Goal: Browse casually

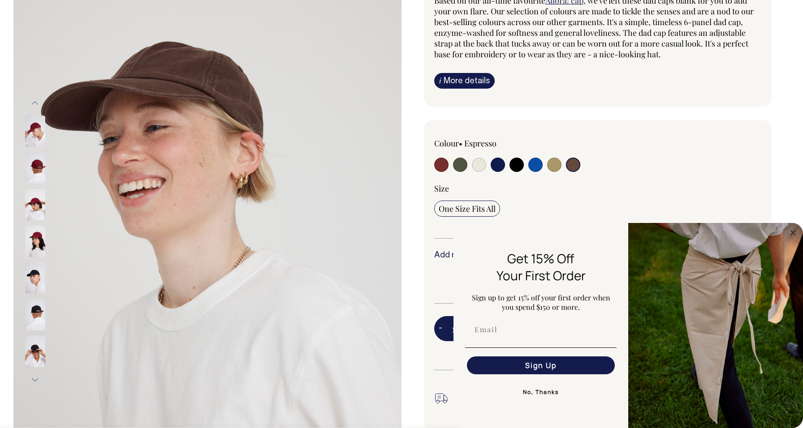
scroll to position [109, 0]
click at [43, 125] on img at bounding box center [35, 130] width 20 height 31
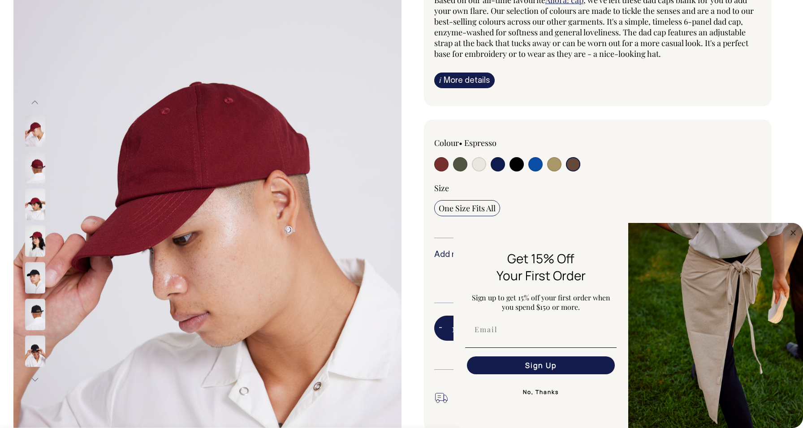
click at [30, 201] on img at bounding box center [35, 204] width 20 height 31
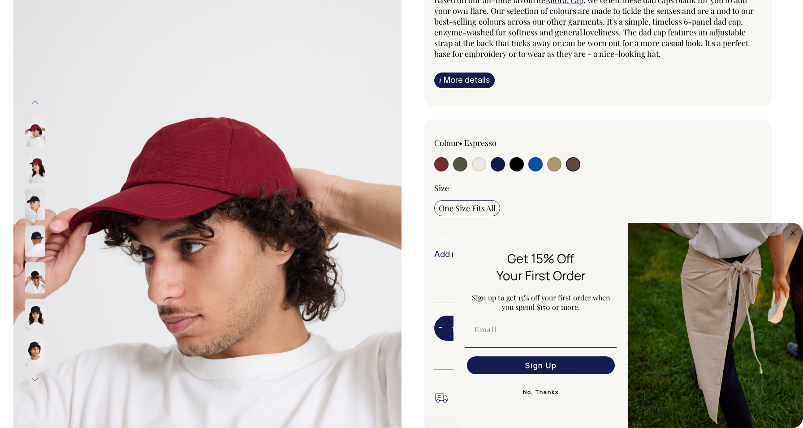
click at [35, 209] on img at bounding box center [35, 204] width 20 height 31
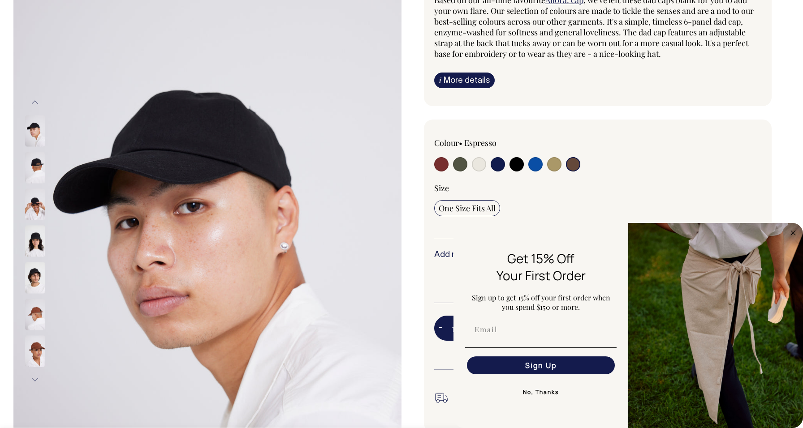
click at [38, 223] on div at bounding box center [47, 241] width 45 height 37
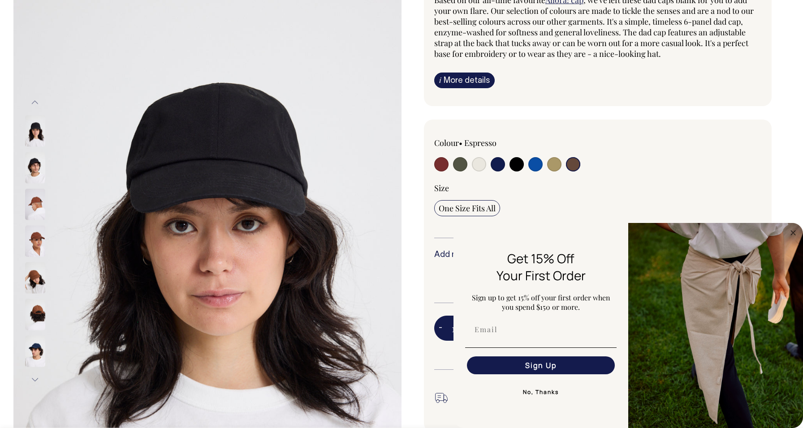
click at [39, 245] on img at bounding box center [35, 241] width 20 height 31
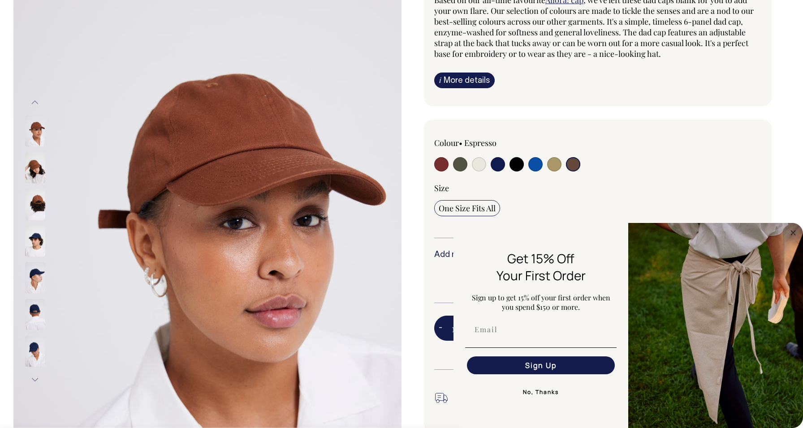
click at [42, 265] on img at bounding box center [35, 277] width 20 height 31
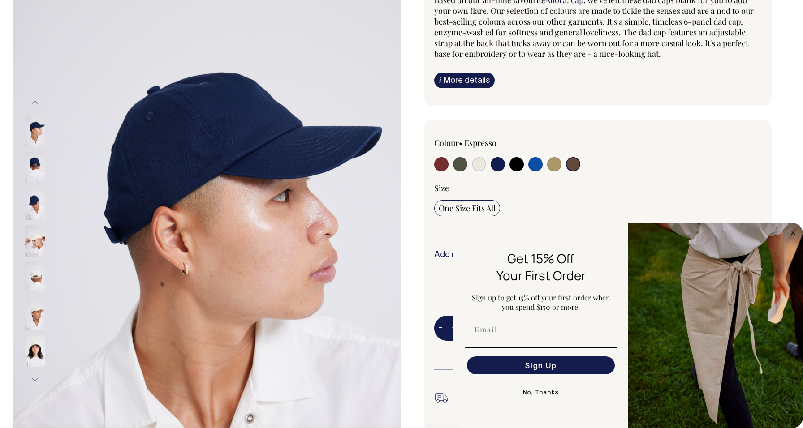
click at [41, 295] on div at bounding box center [47, 278] width 45 height 37
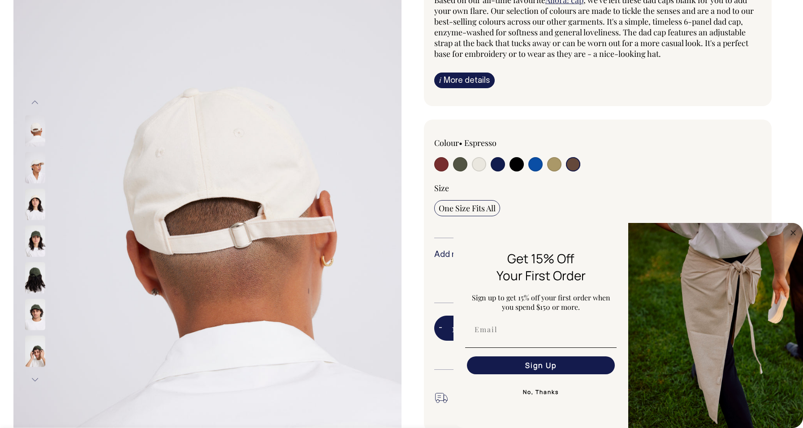
click at [38, 300] on img at bounding box center [35, 314] width 20 height 31
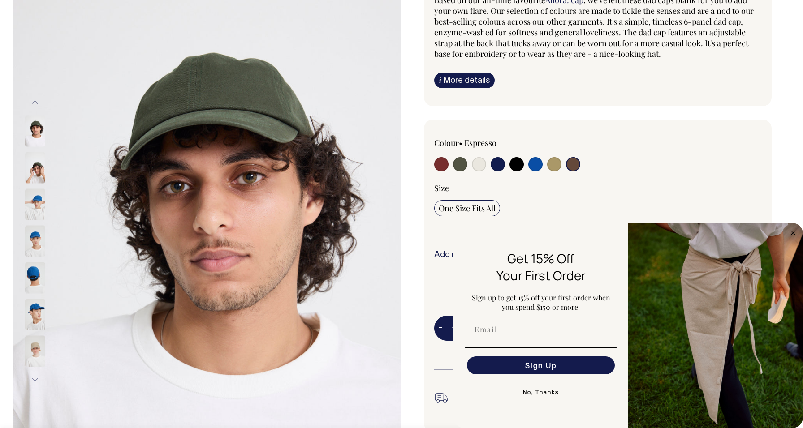
click at [41, 334] on div at bounding box center [47, 351] width 45 height 37
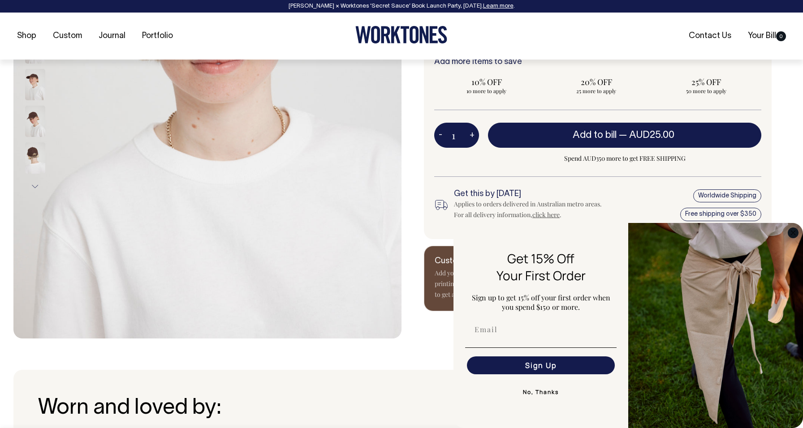
scroll to position [303, 0]
click at [790, 232] on circle "Close dialog" at bounding box center [793, 233] width 10 height 10
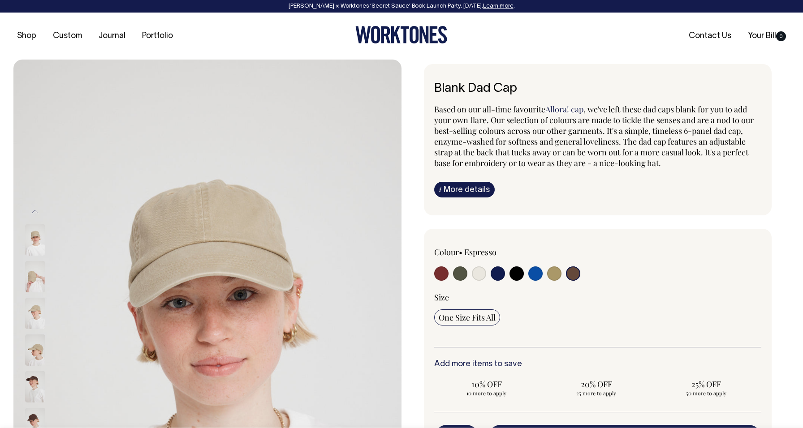
scroll to position [0, 0]
